Goal: Transaction & Acquisition: Obtain resource

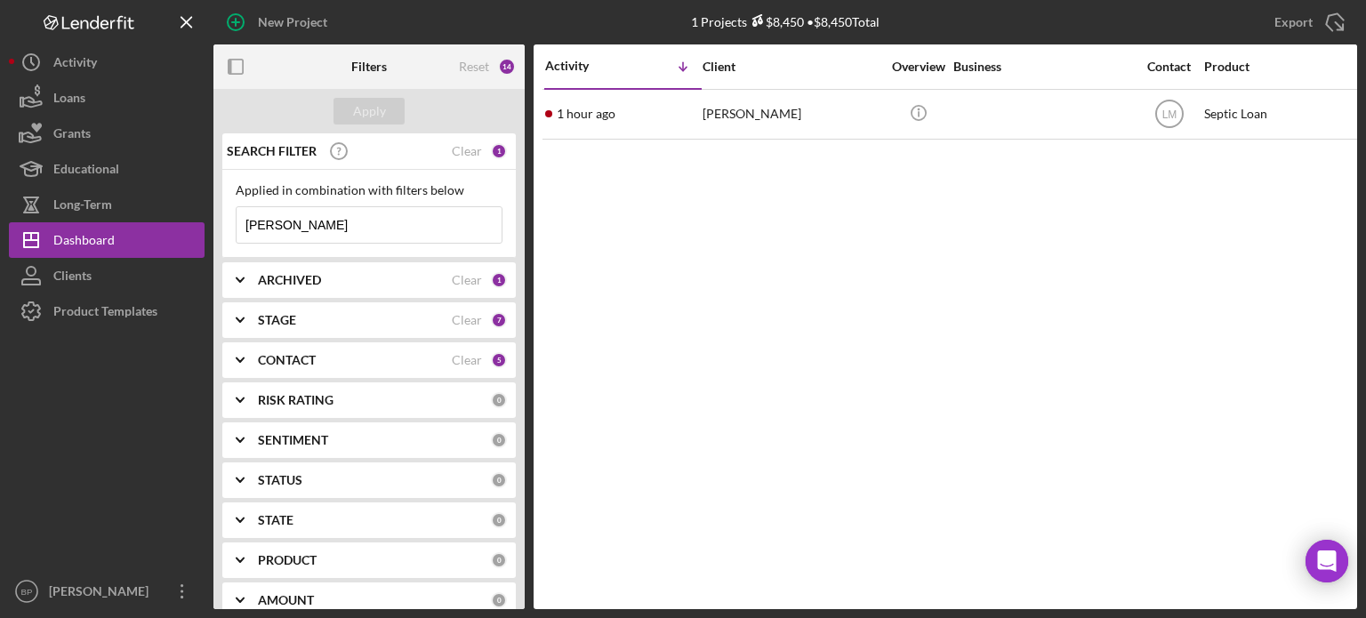
click at [364, 209] on input "[PERSON_NAME]" at bounding box center [369, 225] width 265 height 36
type input "N"
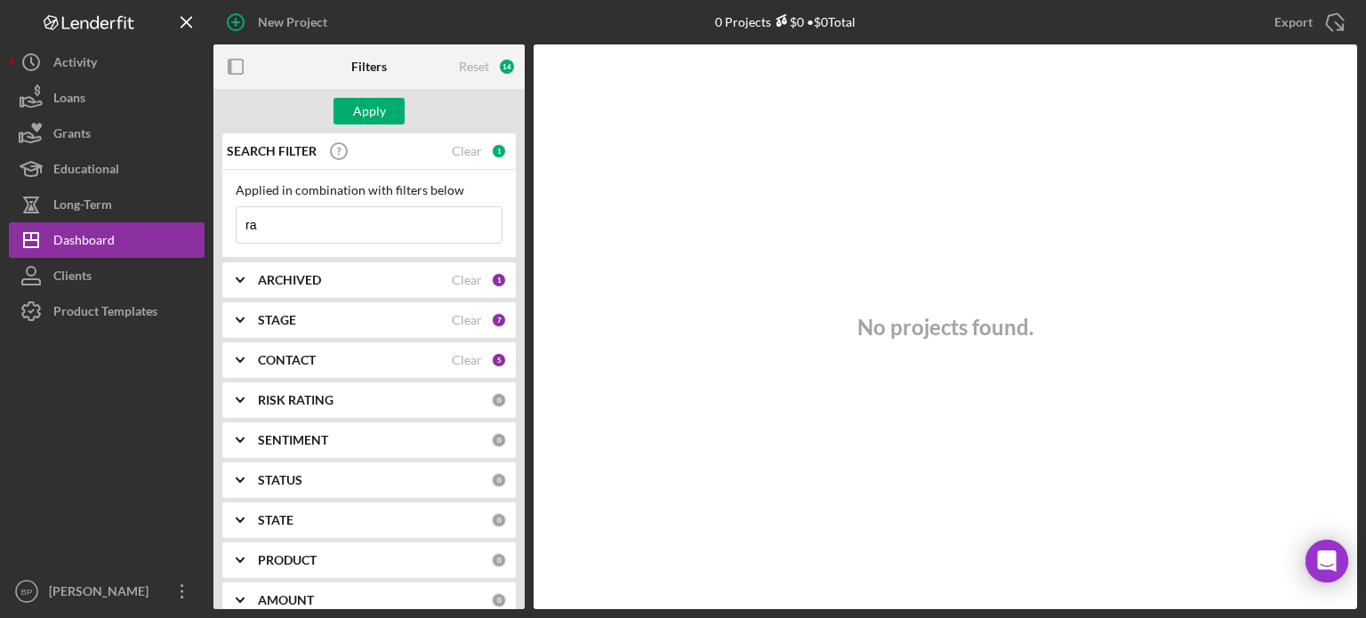
type input "r"
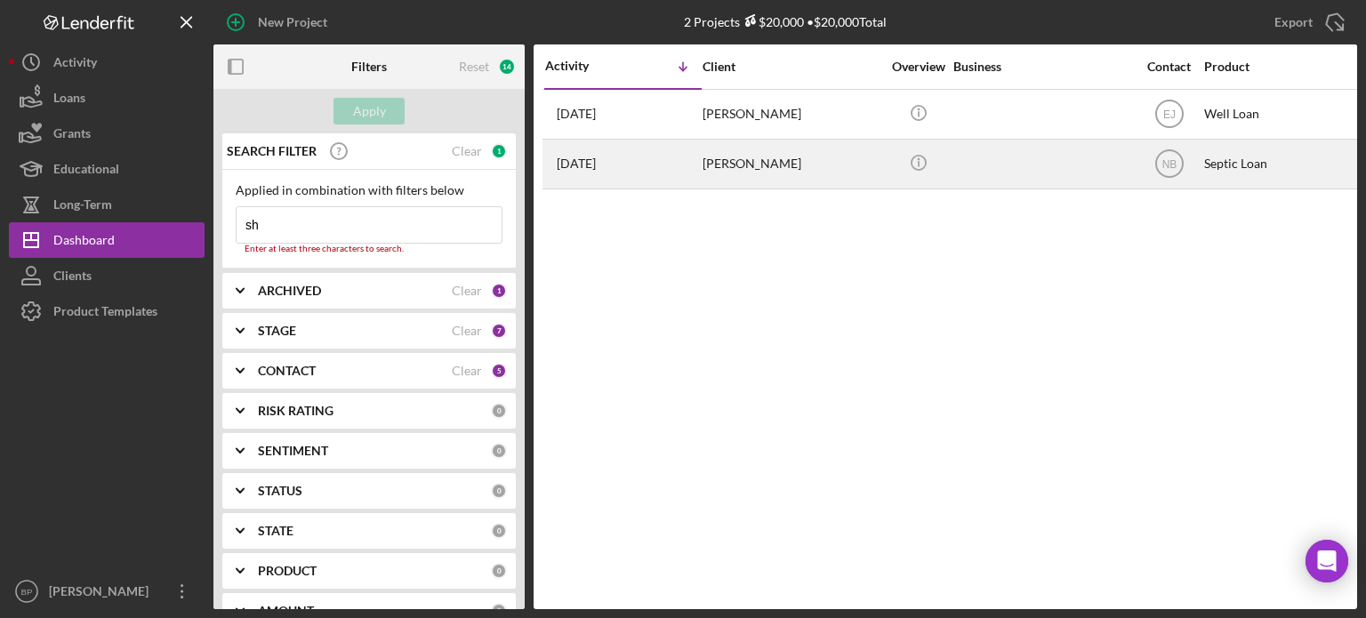
type input "s"
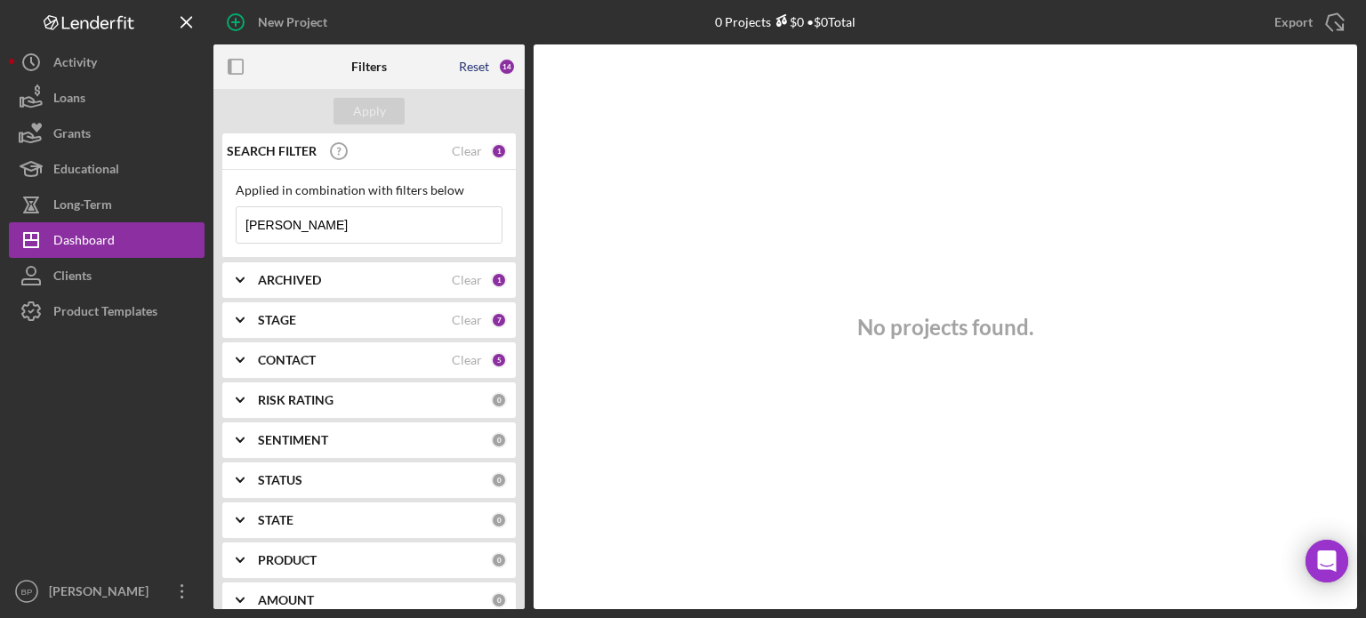
type input "[PERSON_NAME]"
click at [471, 68] on div "Reset" at bounding box center [474, 67] width 30 height 14
click at [459, 365] on div "Clear" at bounding box center [467, 360] width 30 height 14
click at [331, 234] on input at bounding box center [369, 225] width 265 height 36
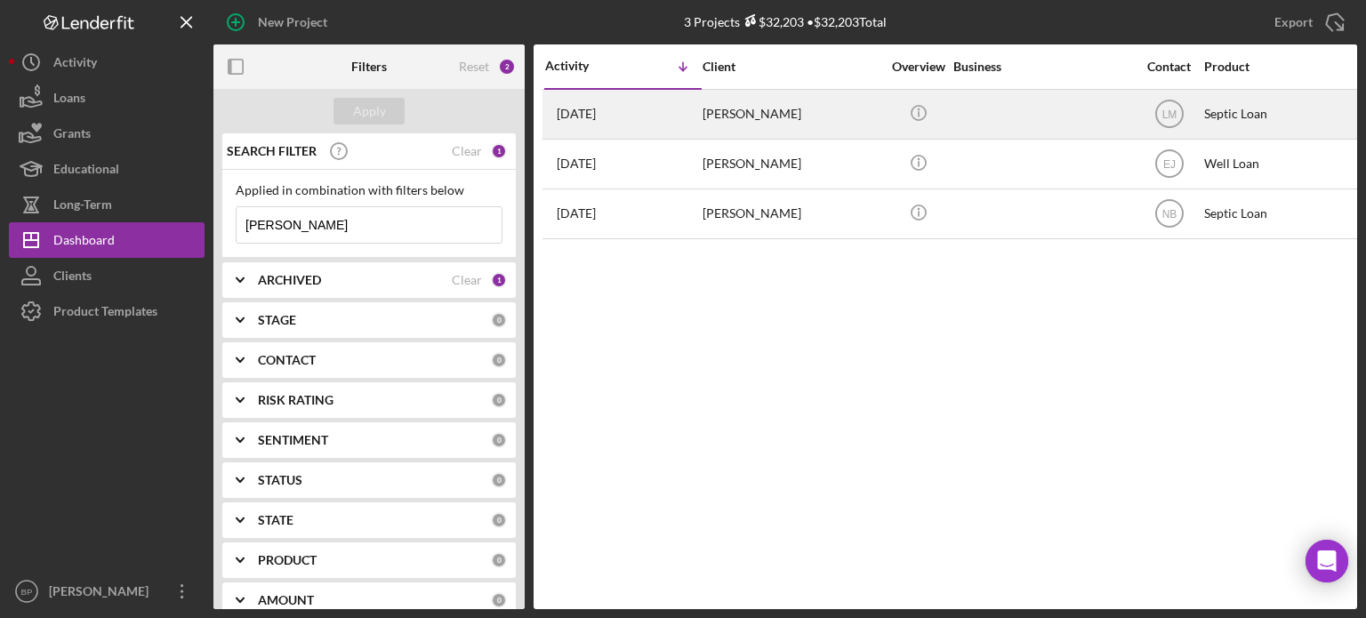
type input "[PERSON_NAME]"
click at [786, 109] on div "[PERSON_NAME]" at bounding box center [792, 114] width 178 height 47
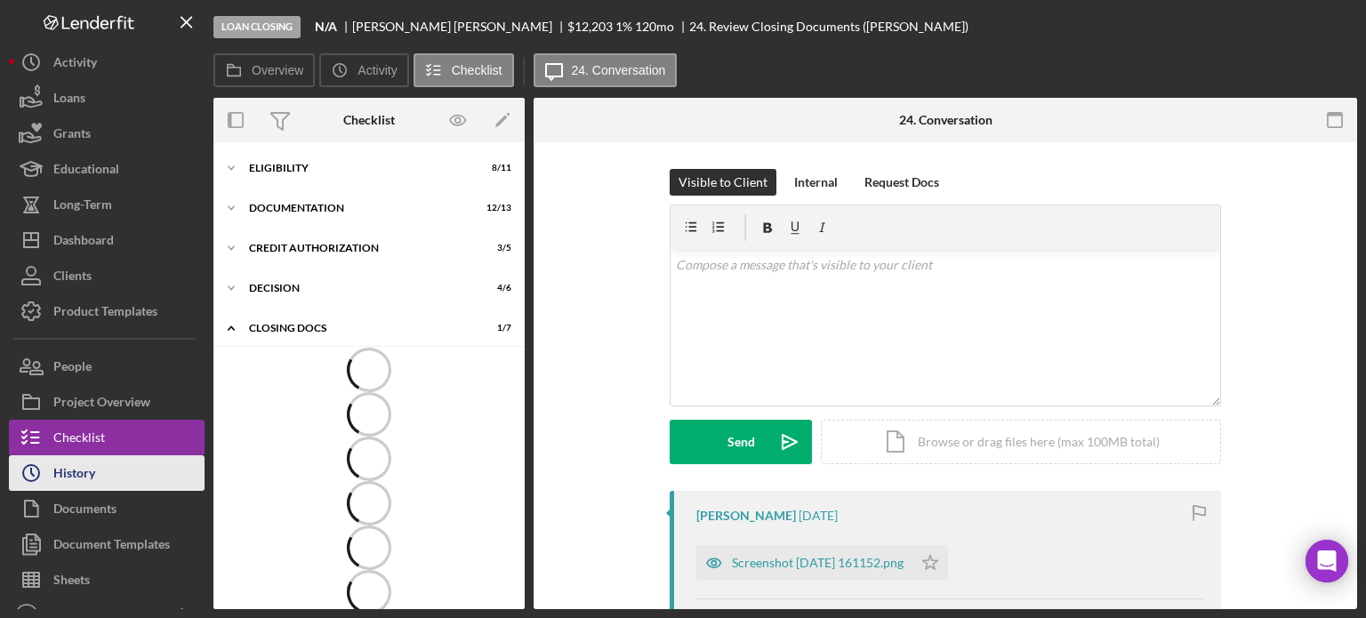
click at [107, 479] on button "Icon/History History" at bounding box center [107, 473] width 196 height 36
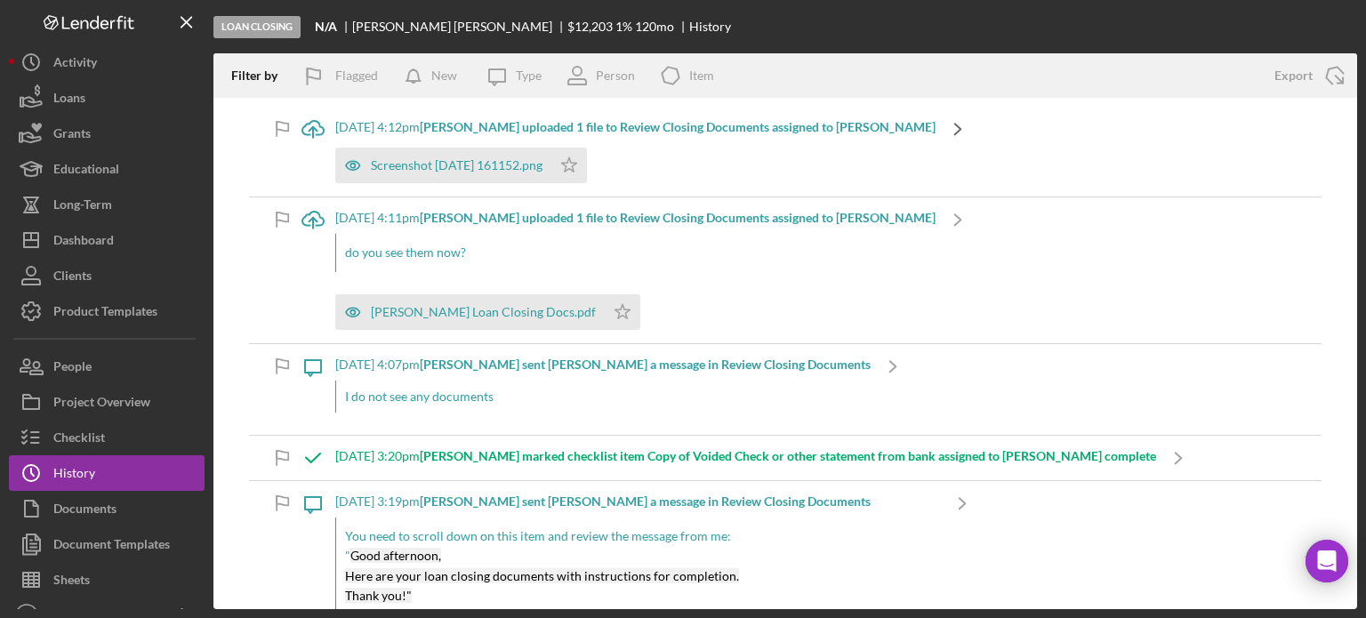
click at [936, 149] on icon "Icon/Navigate" at bounding box center [958, 129] width 44 height 44
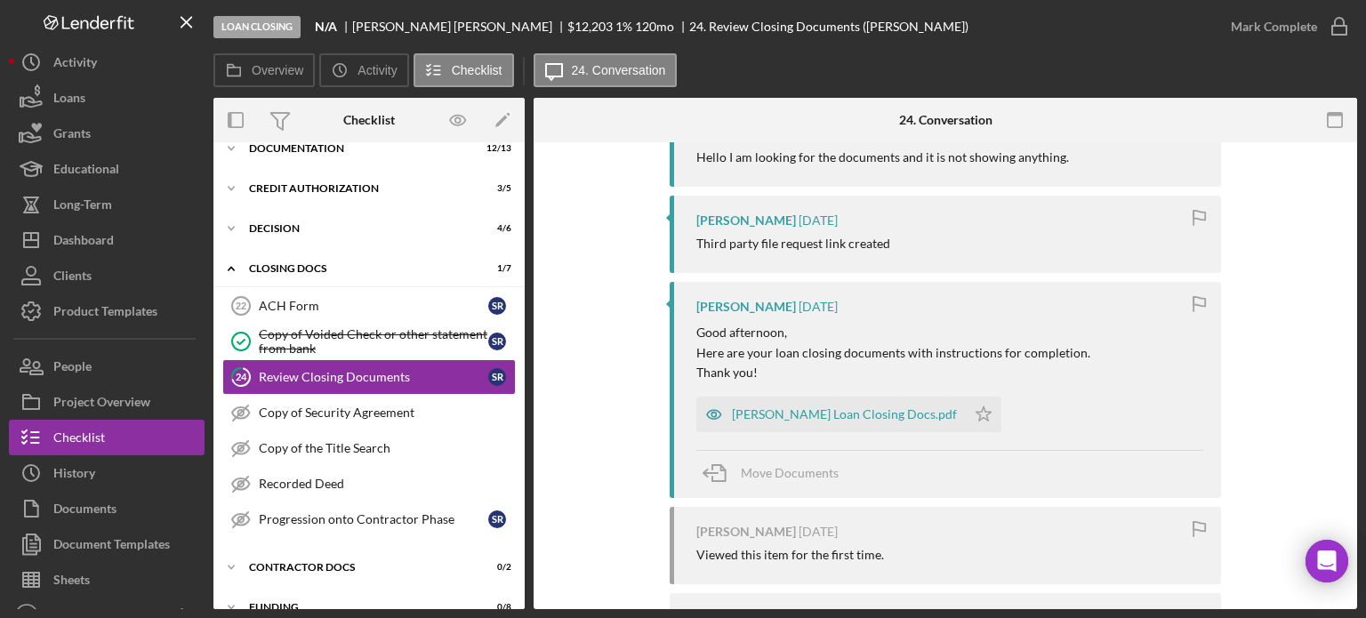
scroll to position [1380, 0]
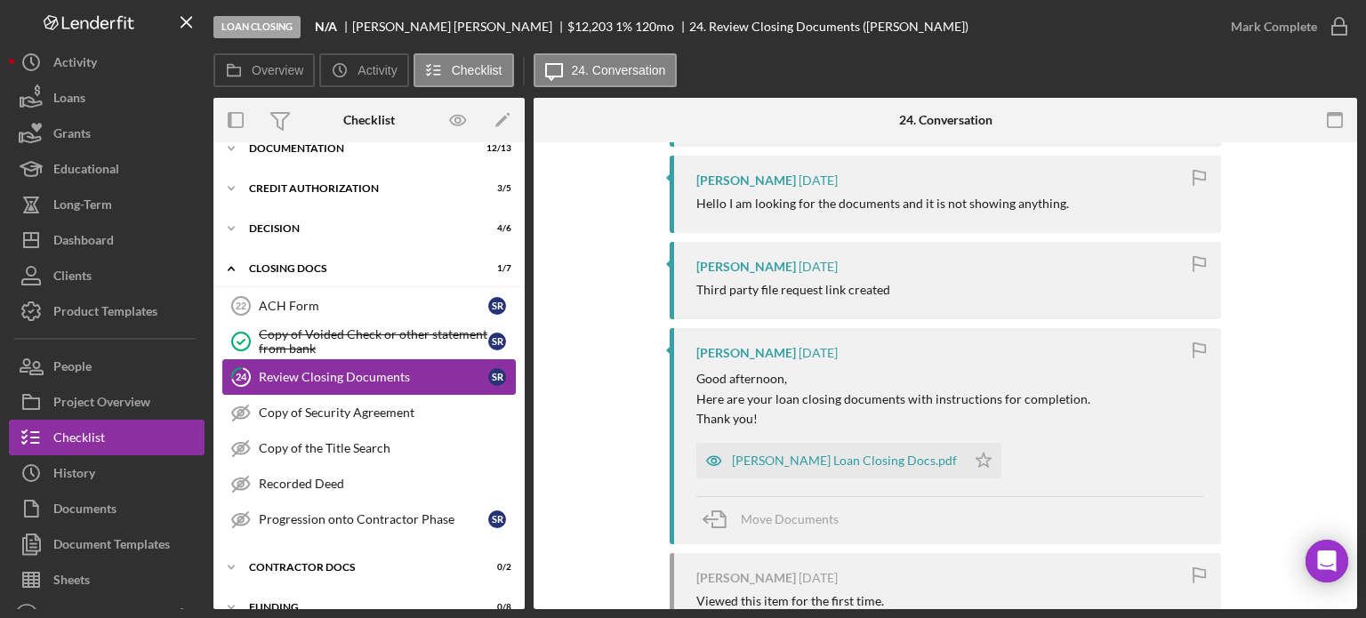
click at [381, 373] on div "Review Closing Documents" at bounding box center [373, 377] width 229 height 14
drag, startPoint x: 1357, startPoint y: 476, endPoint x: 1365, endPoint y: 541, distance: 65.4
click at [1365, 541] on div "Loan Closing N/A [PERSON_NAME] $12,203 1 % 120 mo 24. Review Closing Documents …" at bounding box center [683, 309] width 1366 height 618
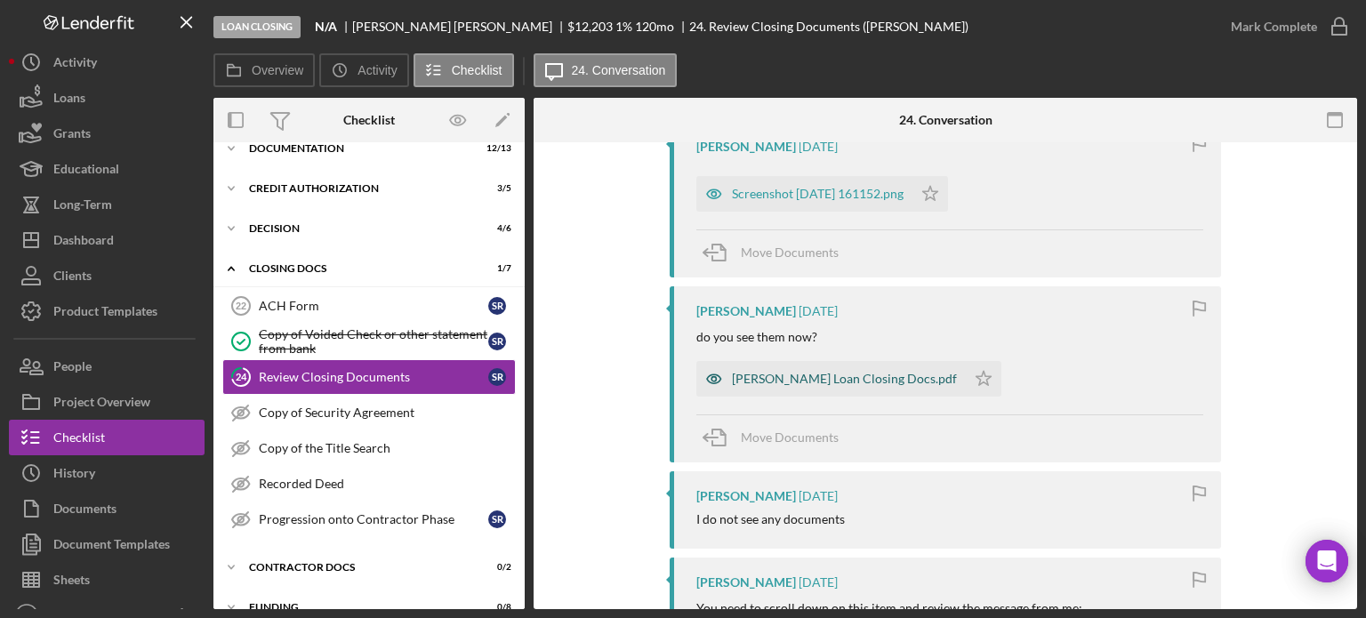
scroll to position [188, 0]
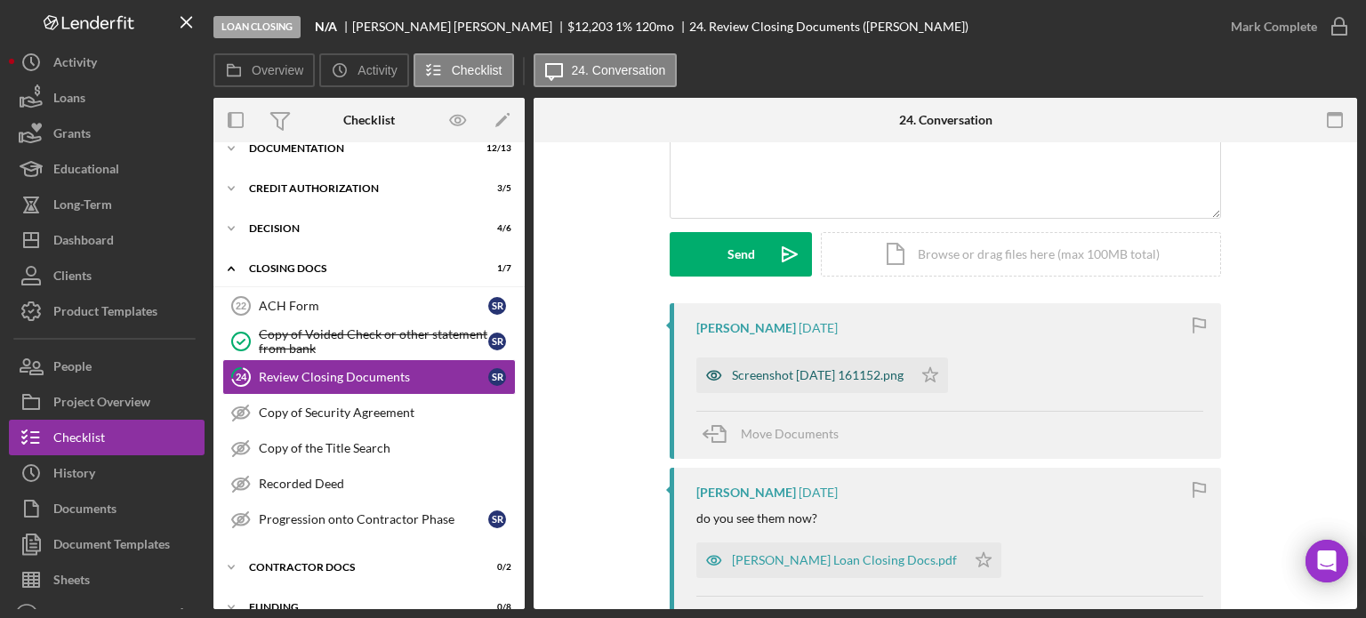
click at [779, 382] on div "Screenshot [DATE] 161152.png" at bounding box center [804, 376] width 216 height 36
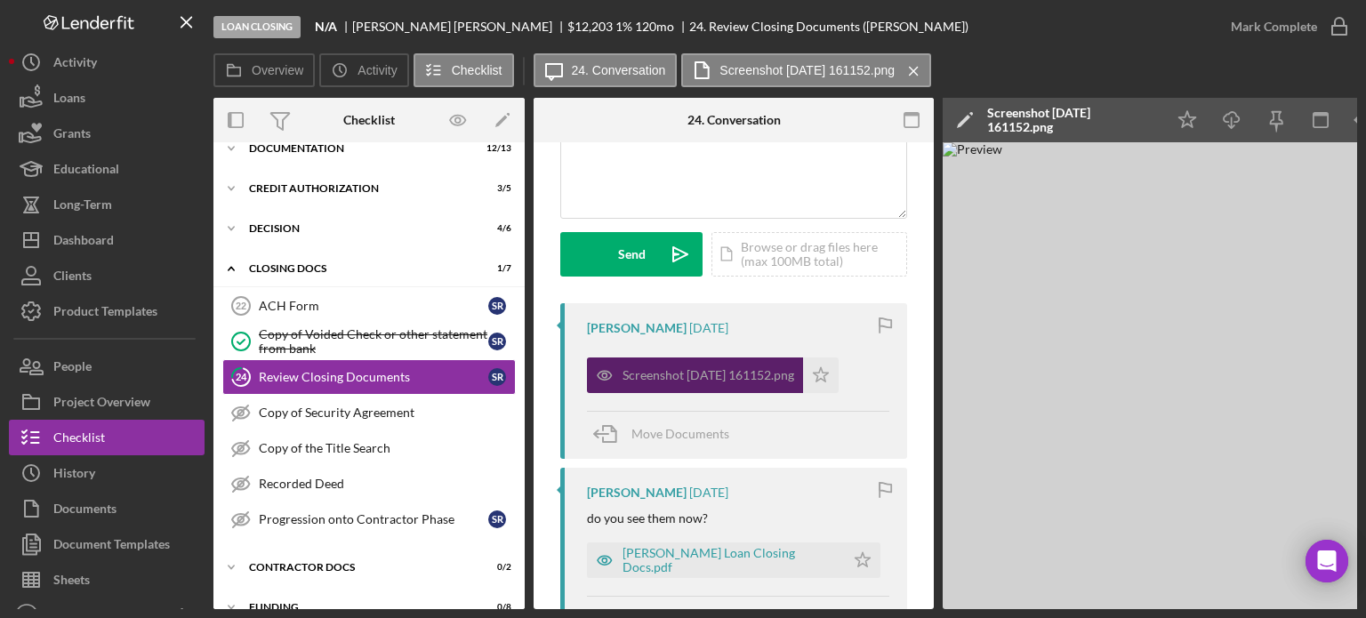
click at [727, 380] on div "Screenshot [DATE] 161152.png" at bounding box center [709, 375] width 172 height 14
click at [749, 368] on div "Screenshot [DATE] 161152.png" at bounding box center [709, 375] width 172 height 14
click at [705, 368] on div "Screenshot [DATE] 161152.png" at bounding box center [709, 375] width 172 height 14
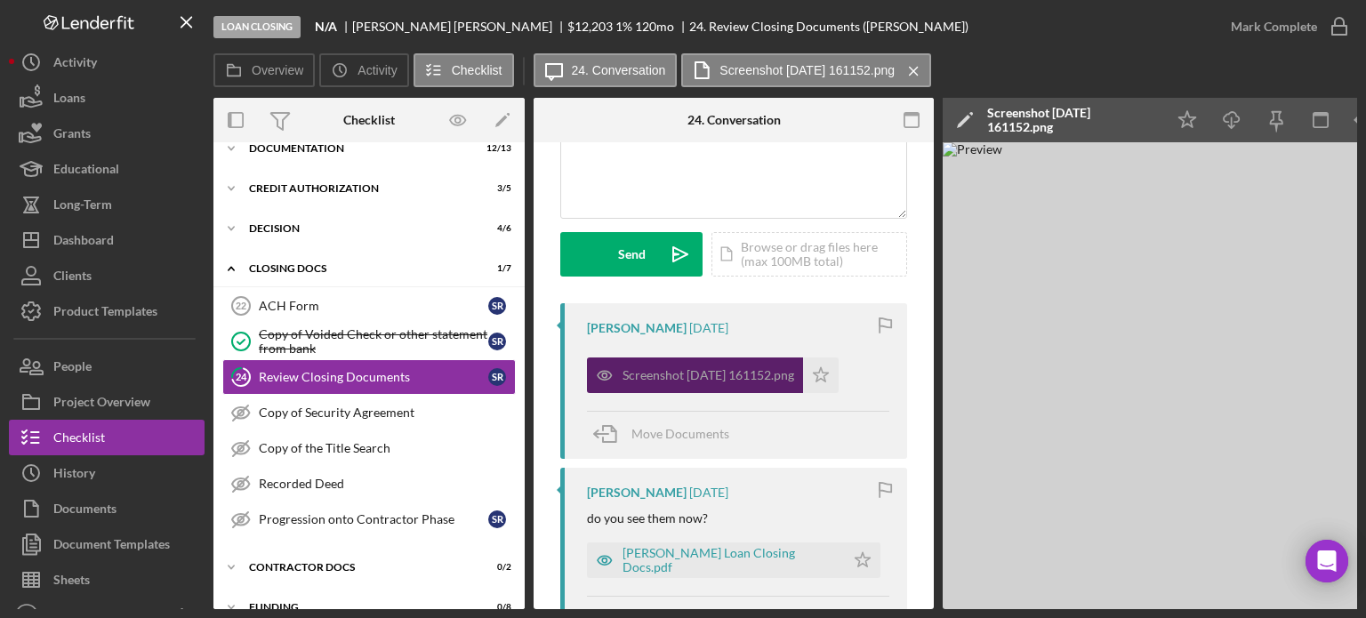
click at [705, 368] on div "Screenshot [DATE] 161152.png" at bounding box center [709, 375] width 172 height 14
click at [618, 367] on icon "button" at bounding box center [605, 376] width 36 height 36
click at [740, 382] on div "Screenshot [DATE] 161152.png" at bounding box center [695, 376] width 216 height 36
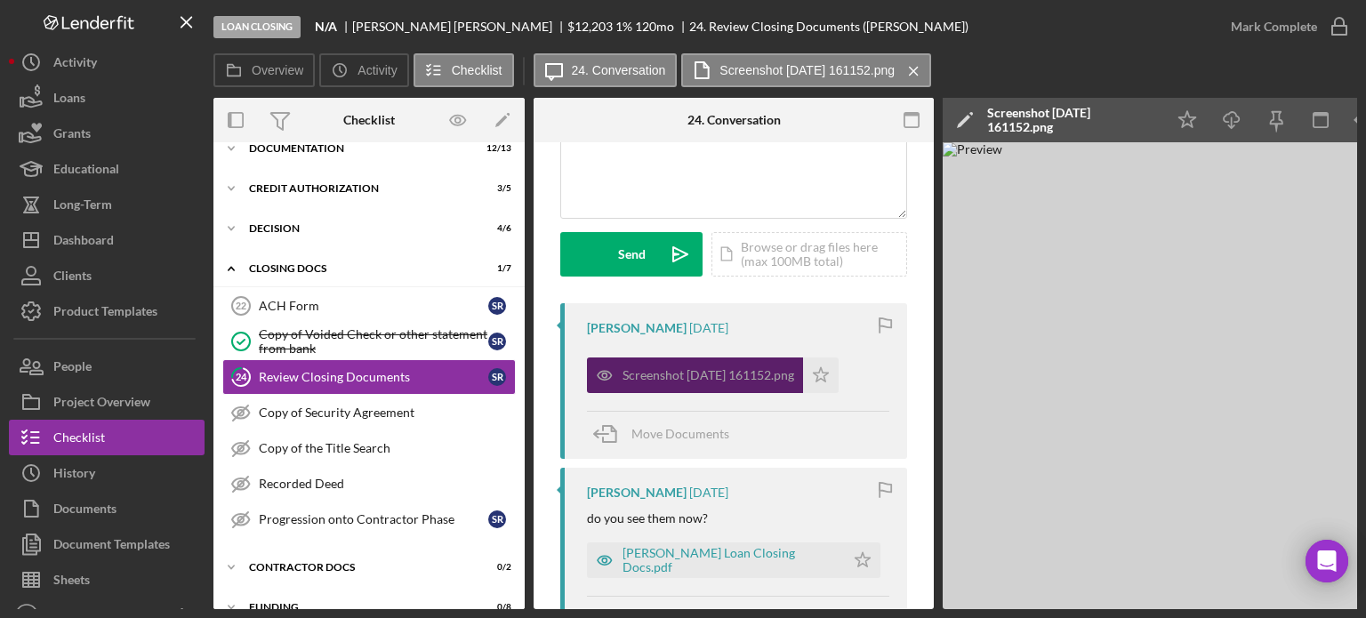
click at [740, 382] on div "Screenshot [DATE] 161152.png" at bounding box center [695, 376] width 216 height 36
drag, startPoint x: 726, startPoint y: 556, endPoint x: 1067, endPoint y: 561, distance: 341.6
click at [1067, 561] on img at bounding box center [1210, 375] width 534 height 467
click at [1248, 58] on div "Overview Icon/History Activity Checklist Icon/Message 24. Conversation Screensh…" at bounding box center [785, 71] width 1144 height 36
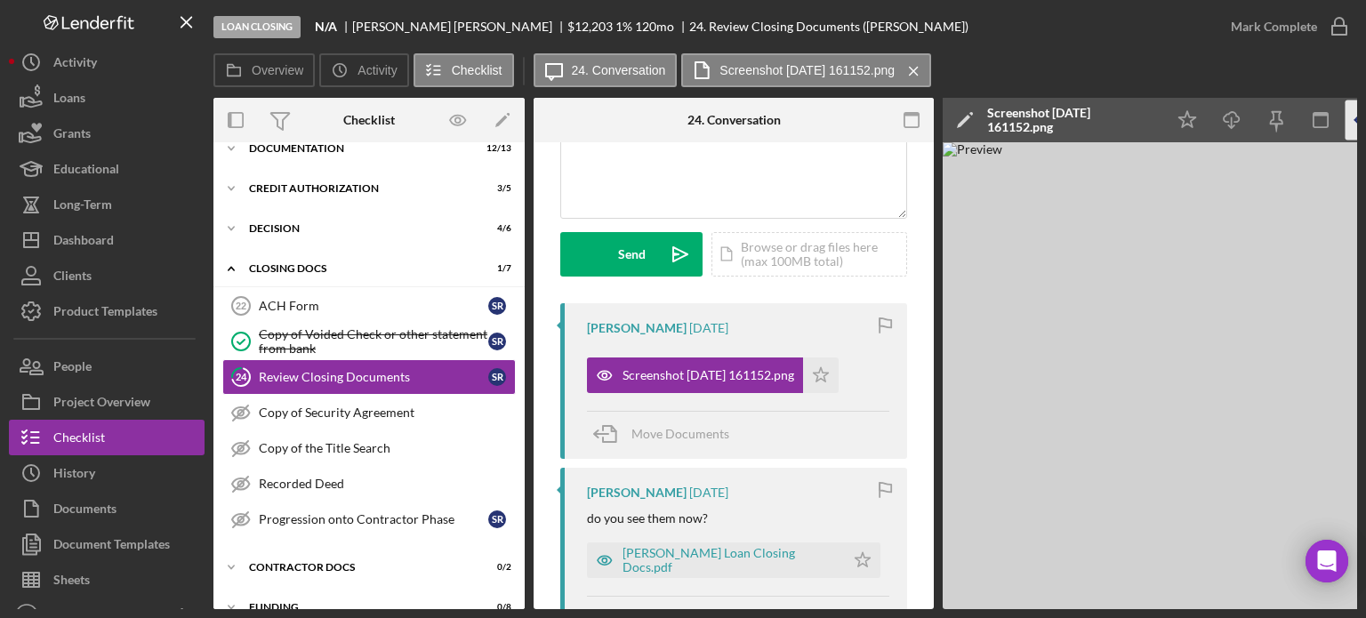
click at [1356, 119] on icon "button" at bounding box center [1357, 119] width 5 height 5
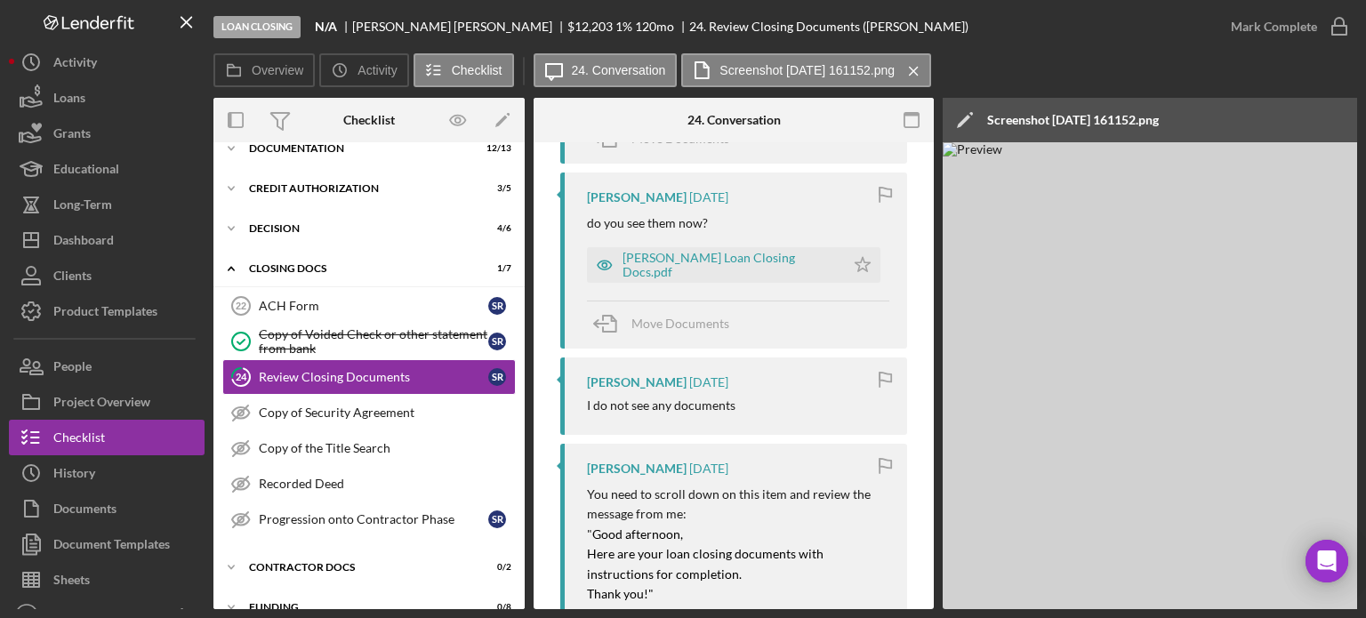
scroll to position [494, 0]
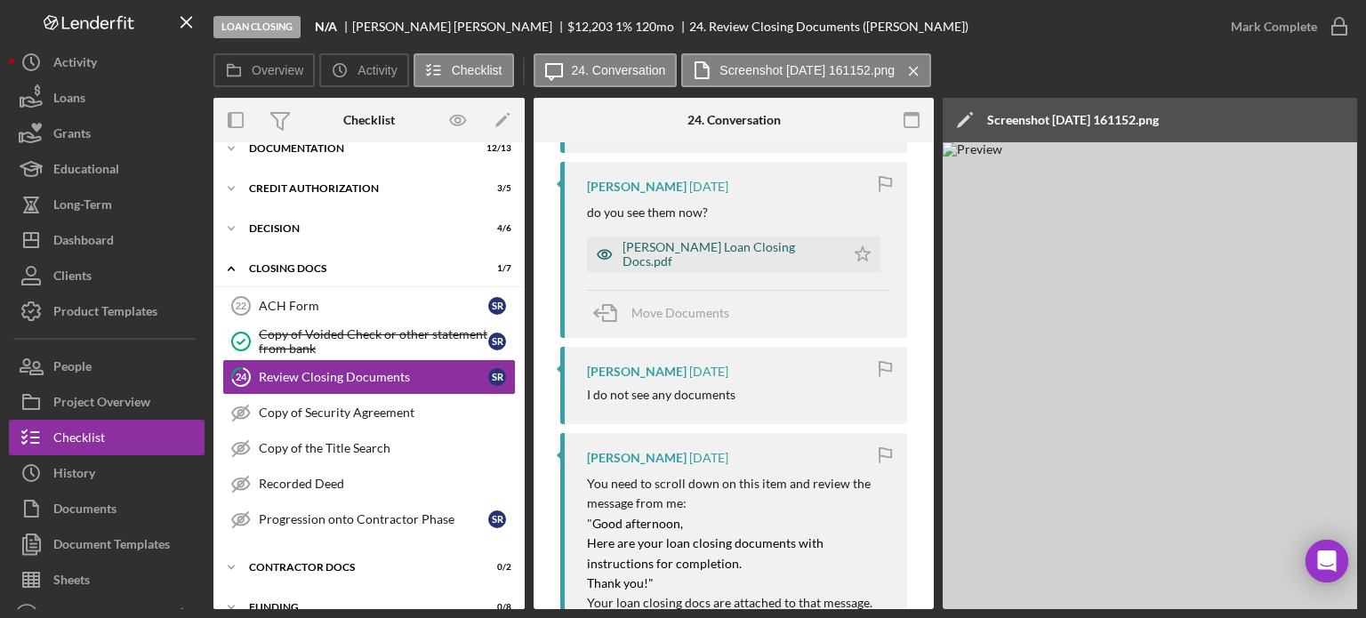
click at [696, 247] on div "[PERSON_NAME] Loan Closing Docs.pdf" at bounding box center [729, 254] width 213 height 28
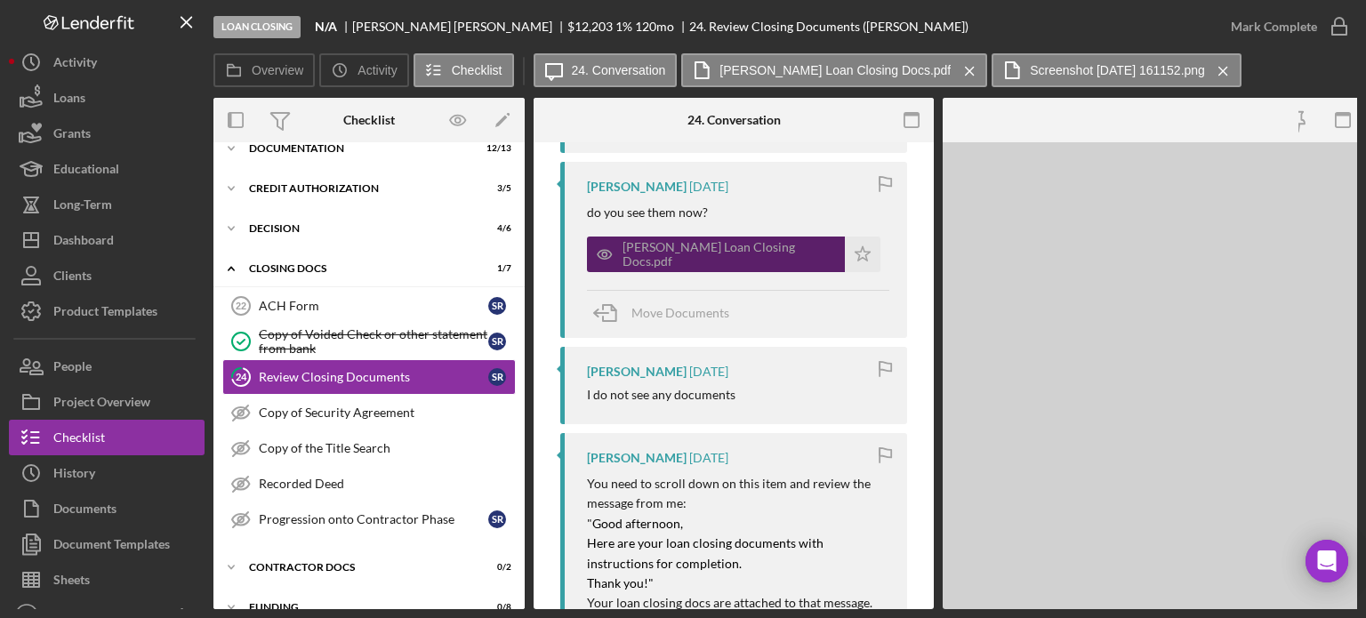
click at [696, 247] on div "[PERSON_NAME] Loan Closing Docs.pdf" at bounding box center [729, 254] width 213 height 28
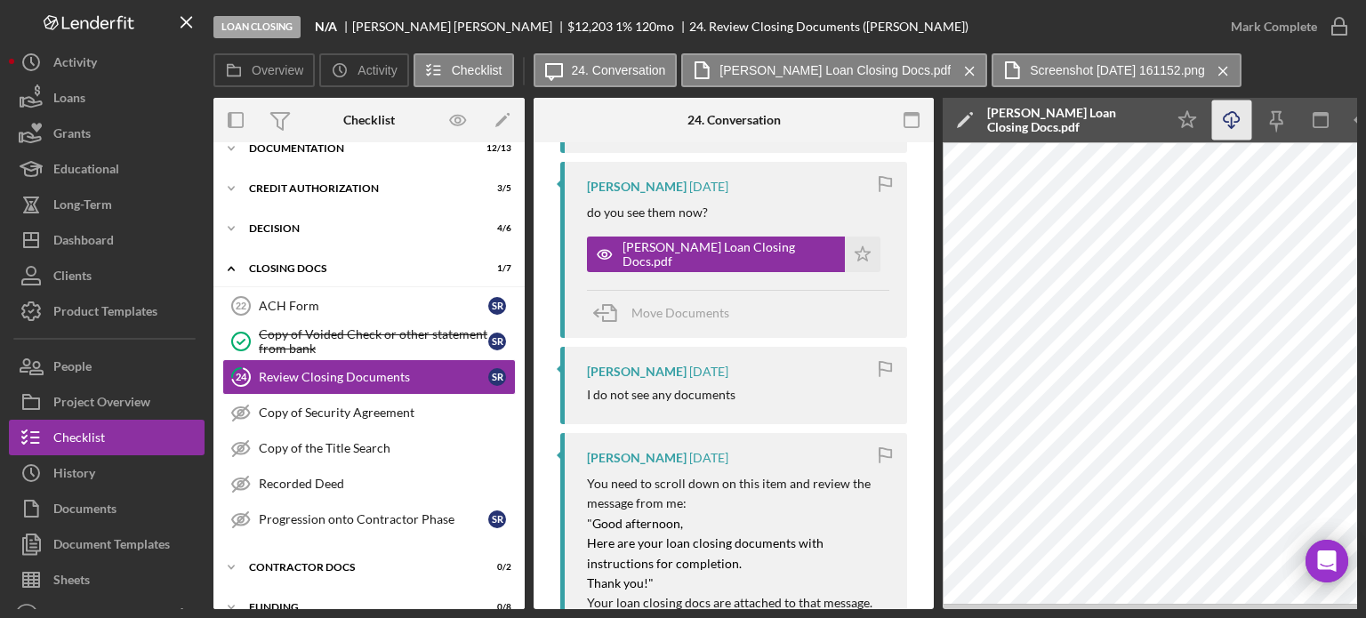
click at [1231, 115] on icon "Icon/Download" at bounding box center [1232, 121] width 40 height 40
